Goal: Task Accomplishment & Management: Manage account settings

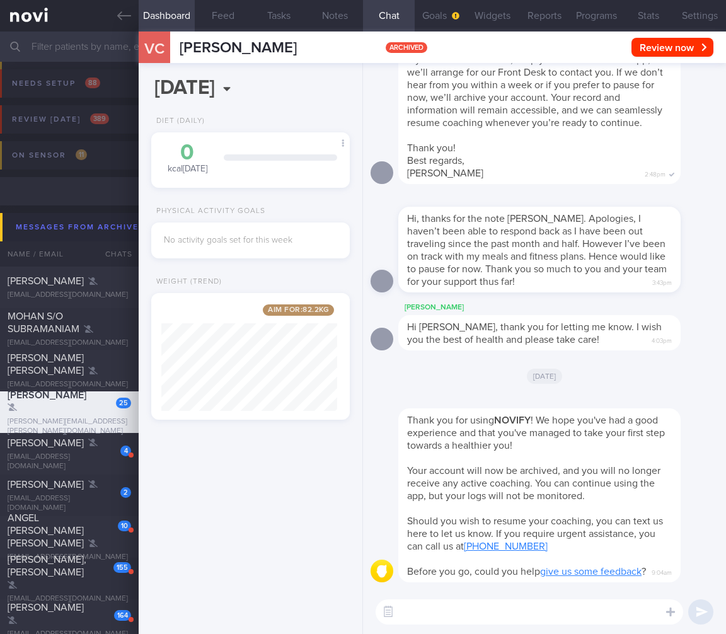
select select "7"
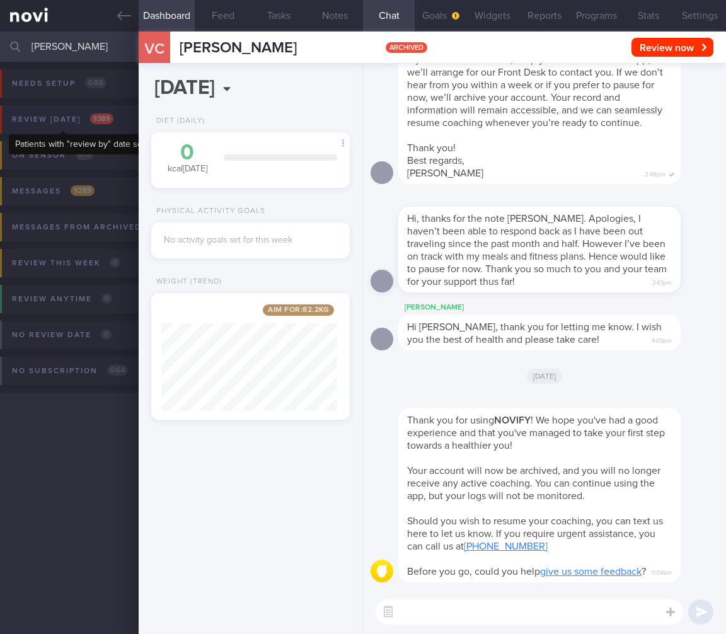
click at [108, 113] on span "1 / 389" at bounding box center [101, 118] width 23 height 11
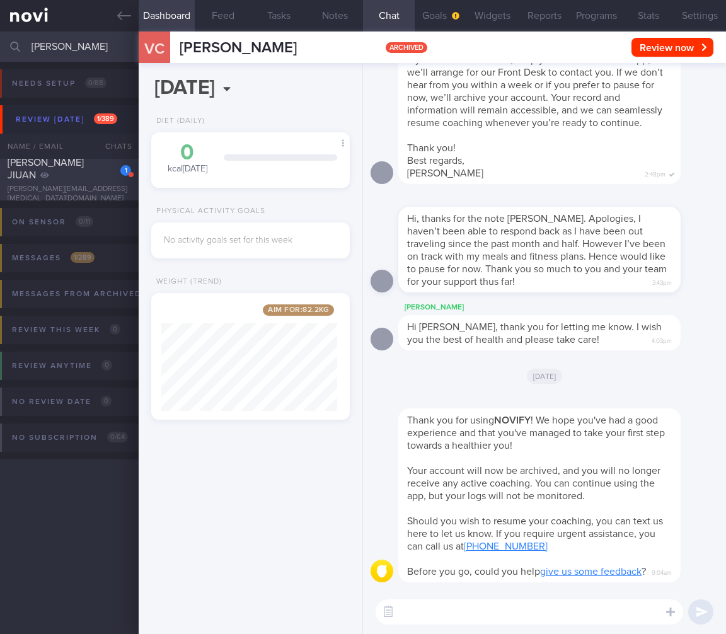
click at [84, 171] on span "[PERSON_NAME] JIUAN" at bounding box center [46, 169] width 76 height 23
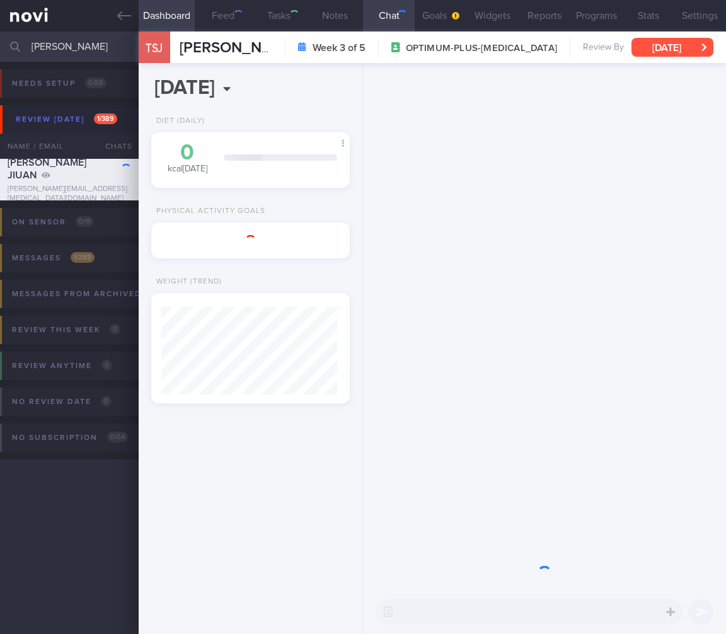
scroll to position [88, 176]
click at [671, 51] on button "[DATE]" at bounding box center [672, 47] width 82 height 19
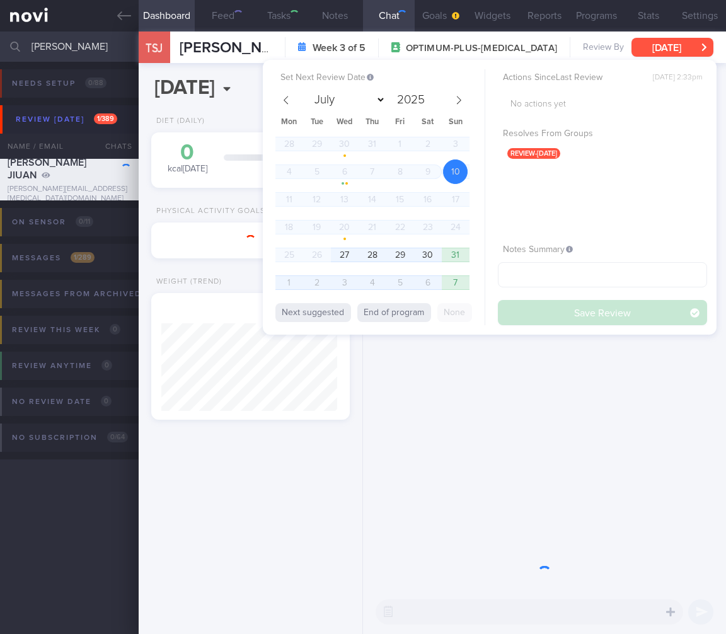
scroll to position [101, 166]
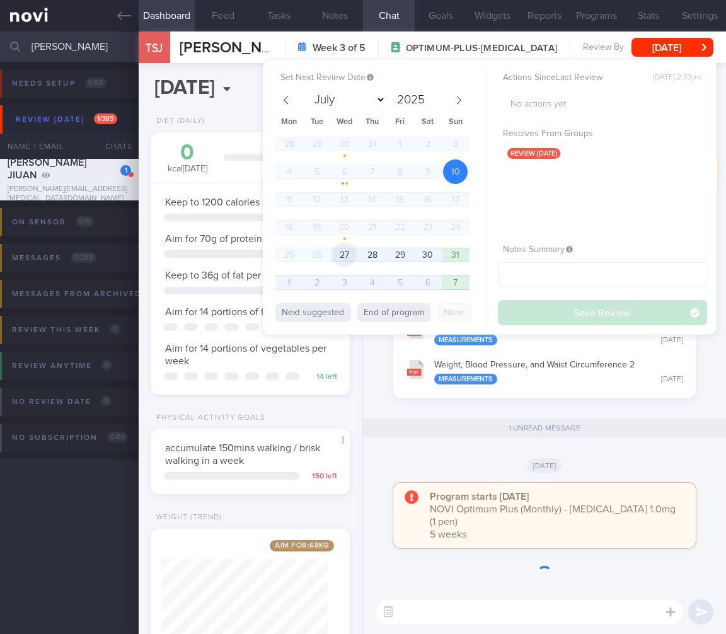
click at [340, 260] on span "27" at bounding box center [344, 255] width 25 height 25
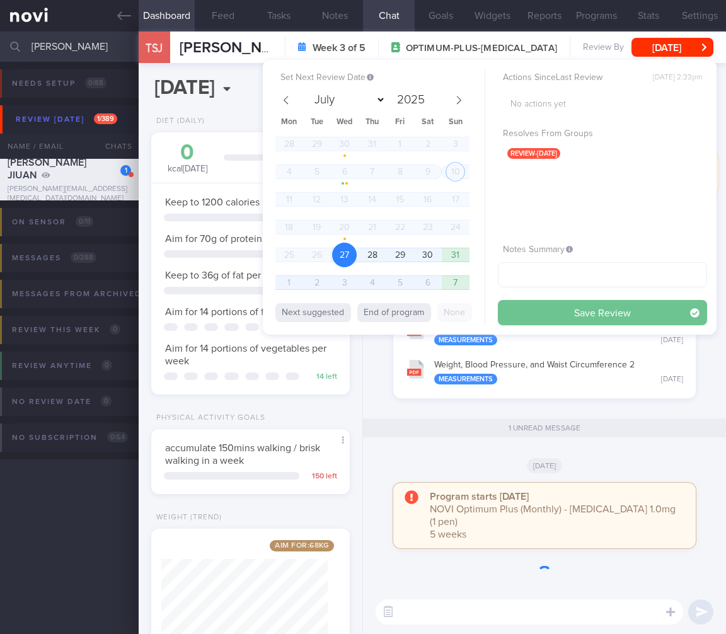
click at [596, 308] on button "Save Review" at bounding box center [602, 312] width 209 height 25
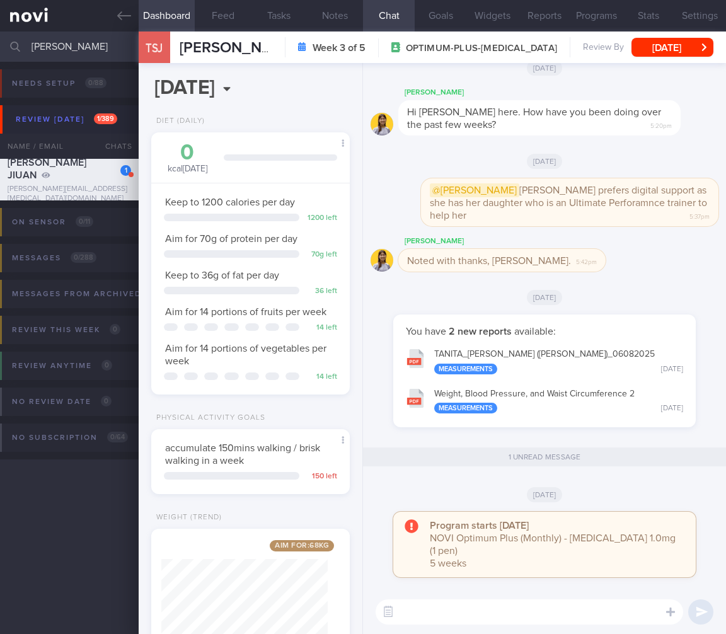
drag, startPoint x: 97, startPoint y: 44, endPoint x: -125, endPoint y: 40, distance: 221.8
click at [0, 40] on html "You are offline! Some functionality will be unavailable Patients New Users Coac…" at bounding box center [363, 317] width 726 height 634
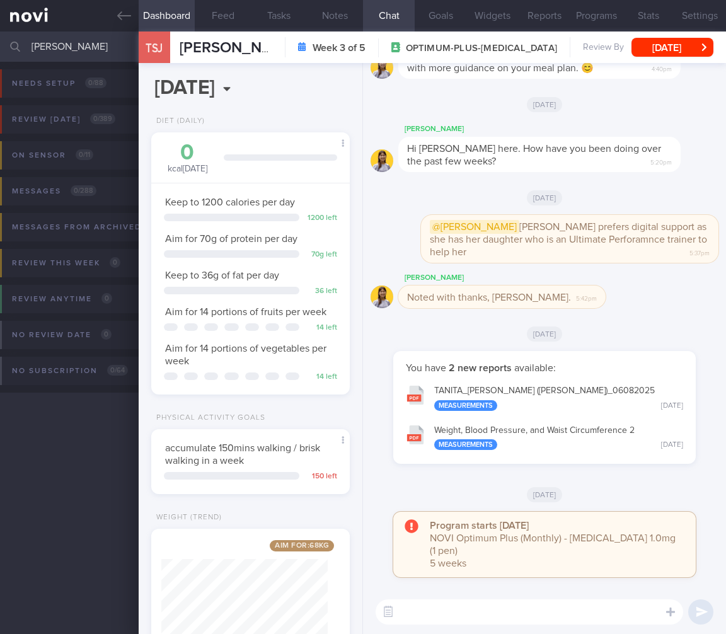
type input "[PERSON_NAME]"
drag, startPoint x: 104, startPoint y: 50, endPoint x: -104, endPoint y: 25, distance: 209.4
click at [0, 25] on html "You are offline! Some functionality will be unavailable Patients New Users Coac…" at bounding box center [363, 317] width 726 height 634
